Goal: Task Accomplishment & Management: Complete application form

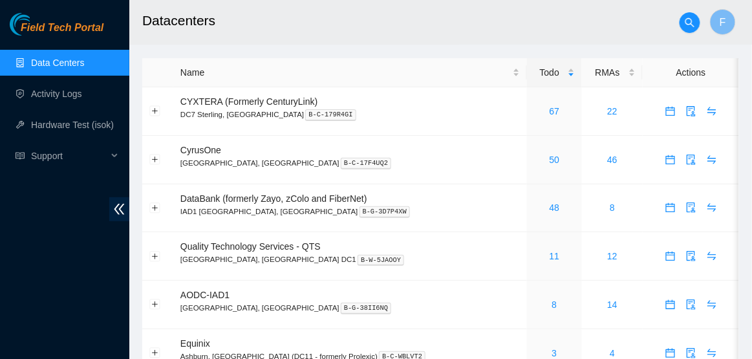
click at [72, 78] on ul "Data Centers Activity Logs Hardware Test (isok) Support" at bounding box center [64, 109] width 129 height 124
click at [73, 91] on link "Activity Logs" at bounding box center [56, 94] width 51 height 10
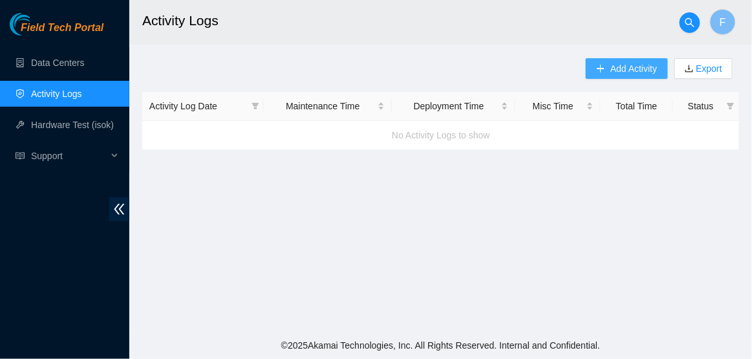
click at [632, 65] on span "Add Activity" at bounding box center [633, 68] width 47 height 14
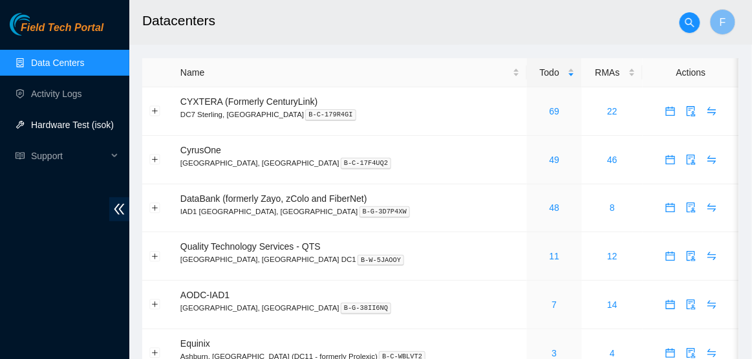
click at [58, 130] on link "Hardware Test (isok)" at bounding box center [72, 125] width 83 height 10
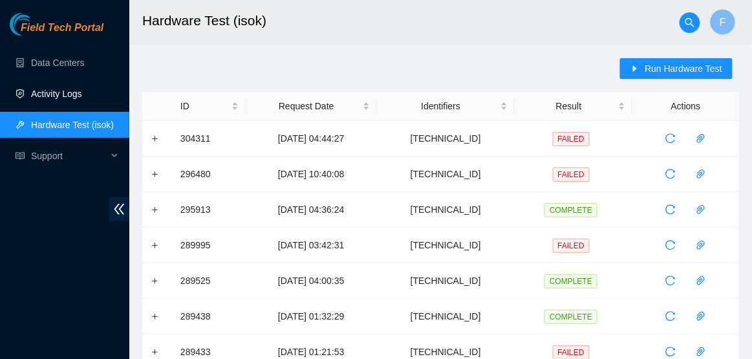
click at [58, 89] on link "Activity Logs" at bounding box center [56, 94] width 51 height 10
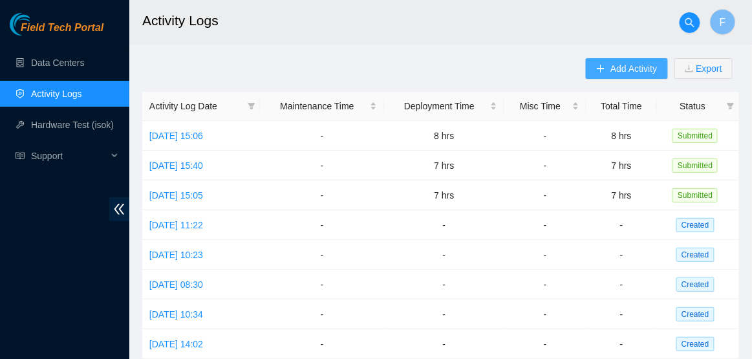
click at [635, 70] on span "Add Activity" at bounding box center [633, 68] width 47 height 14
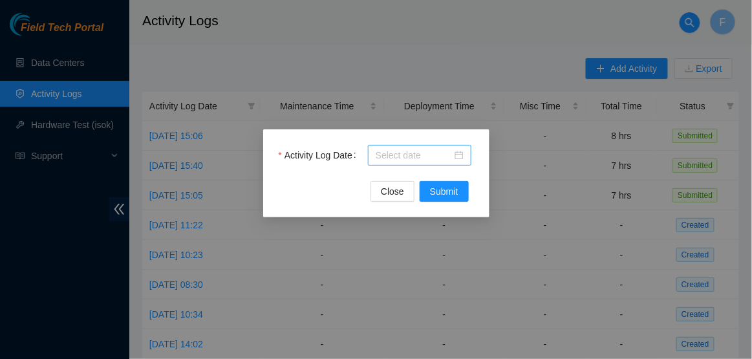
click at [462, 155] on div at bounding box center [420, 155] width 88 height 14
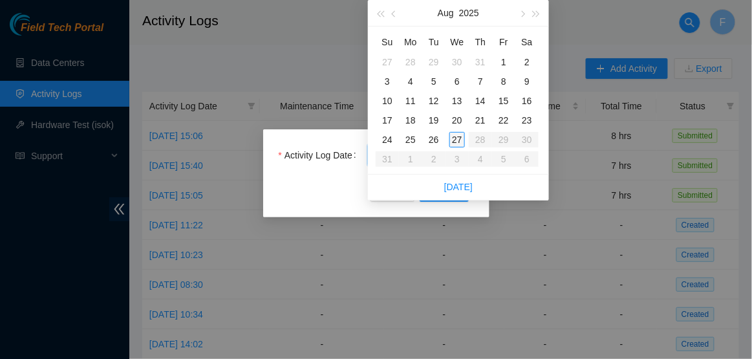
type input "2025-08-27"
click at [458, 140] on div "27" at bounding box center [457, 140] width 16 height 16
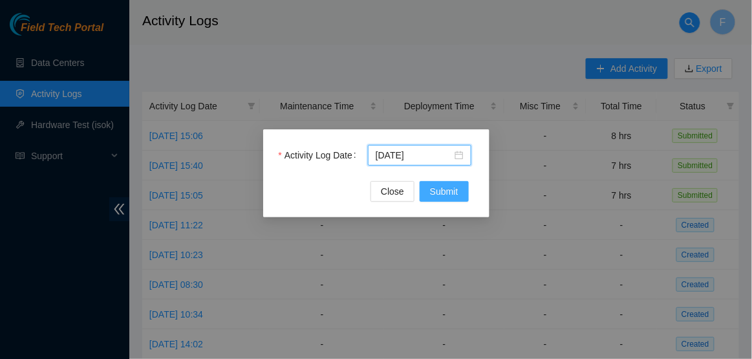
click at [440, 197] on span "Submit" at bounding box center [444, 191] width 28 height 14
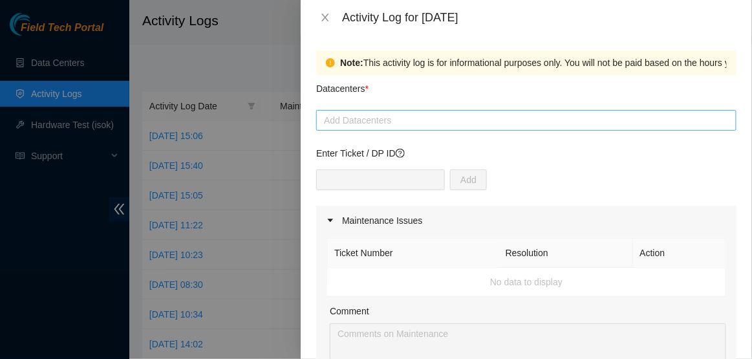
click at [400, 120] on div at bounding box center [526, 121] width 414 height 16
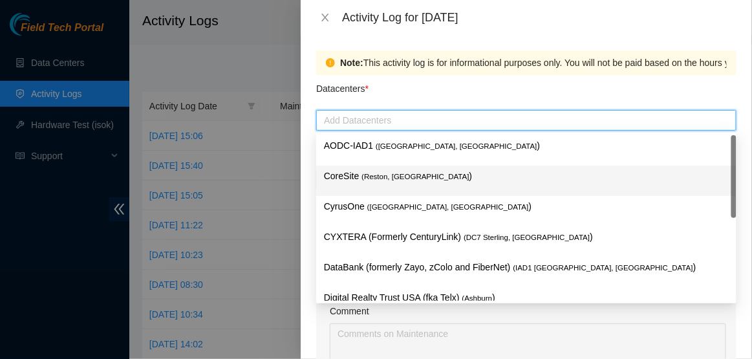
scroll to position [140, 0]
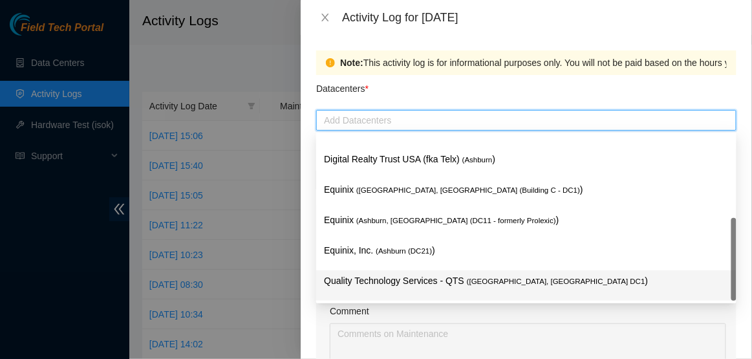
click at [398, 279] on p "Quality Technology Services - QTS ( Ashburn, VA DC1 )" at bounding box center [526, 281] width 405 height 15
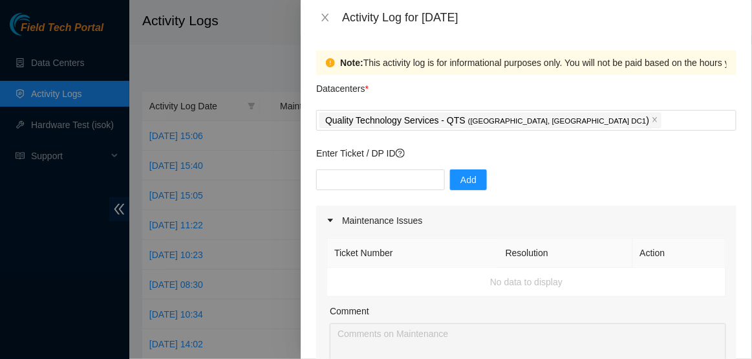
click at [550, 94] on div "Datacenters *" at bounding box center [526, 92] width 420 height 35
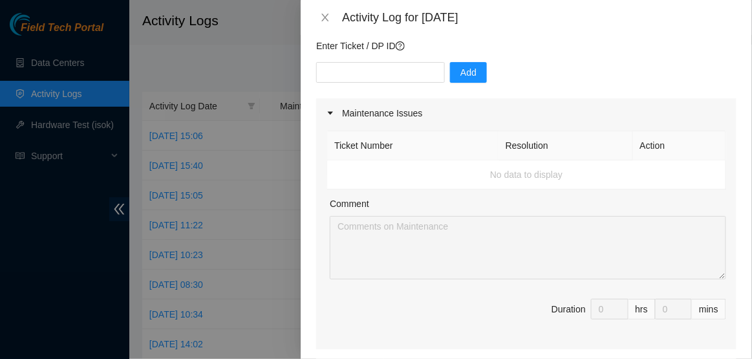
scroll to position [17, 0]
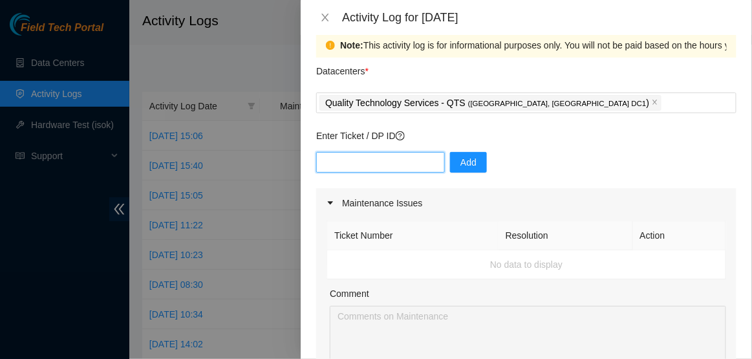
click at [384, 169] on input "text" at bounding box center [380, 162] width 129 height 21
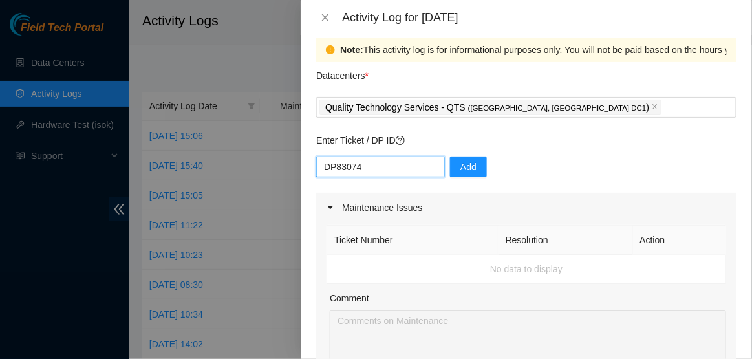
scroll to position [0, 0]
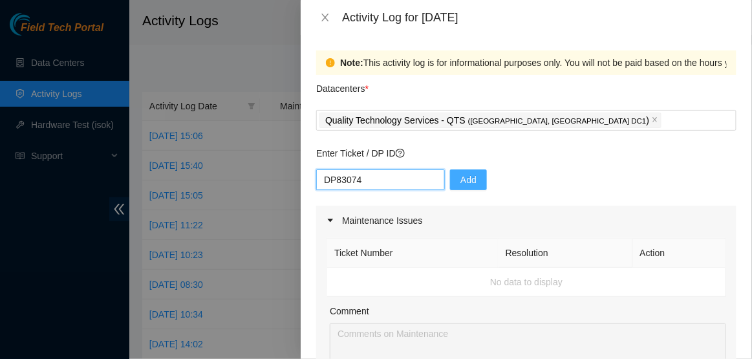
type input "DP83074"
click at [468, 176] on button "Add" at bounding box center [468, 179] width 37 height 21
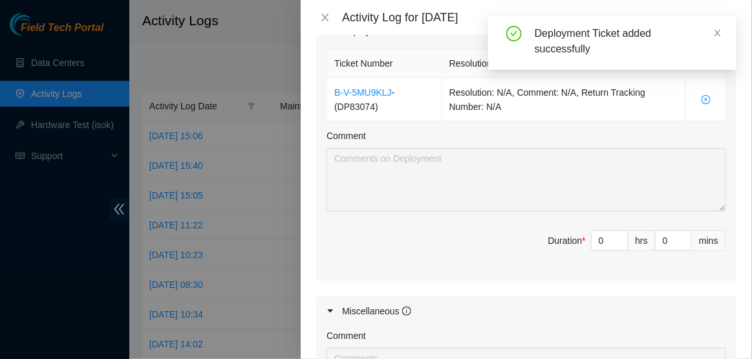
scroll to position [455, 0]
click at [612, 242] on input "0" at bounding box center [610, 241] width 36 height 19
type input "8"
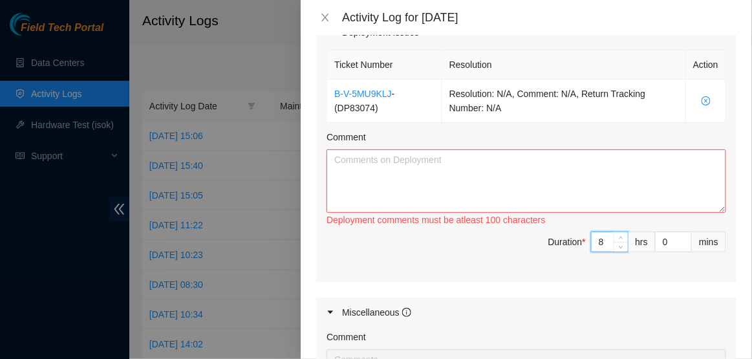
type input "8"
click at [430, 164] on textarea "Comment" at bounding box center [527, 180] width 400 height 63
paste textarea "Hi Dave, EOD Update: -Managed all cables in using velcro and zip ties for rack …"
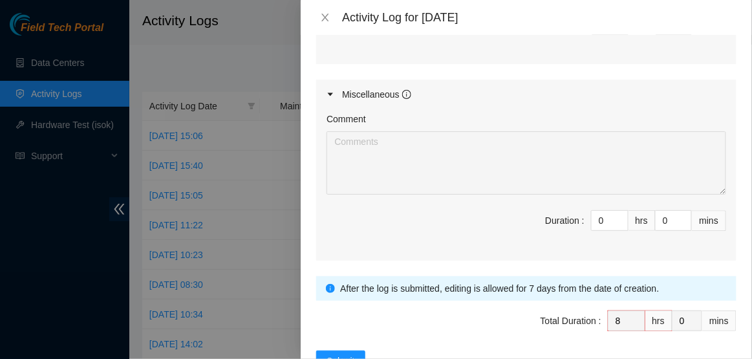
scroll to position [714, 0]
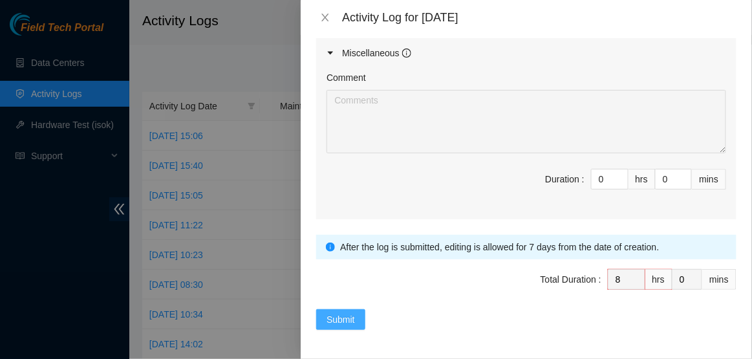
type textarea "Hi Dave, EOD Update: -Managed all cables in using velcro and zip ties for rack …"
click at [356, 314] on button "Submit" at bounding box center [340, 319] width 49 height 21
